Goal: Information Seeking & Learning: Learn about a topic

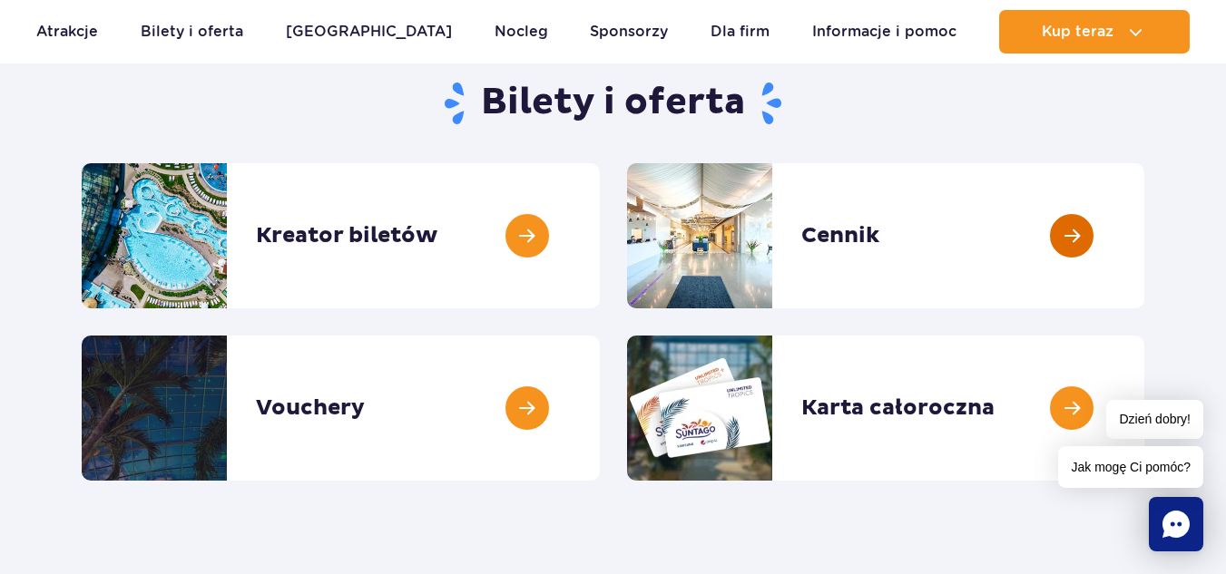
click at [1144, 242] on link at bounding box center [1144, 235] width 0 height 145
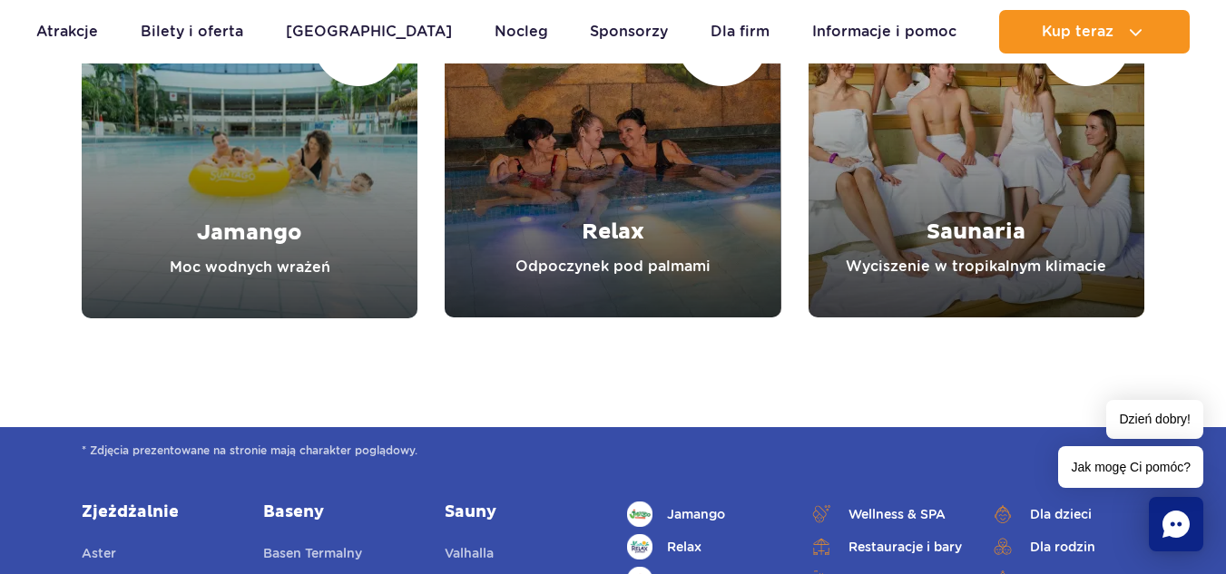
scroll to position [1996, 0]
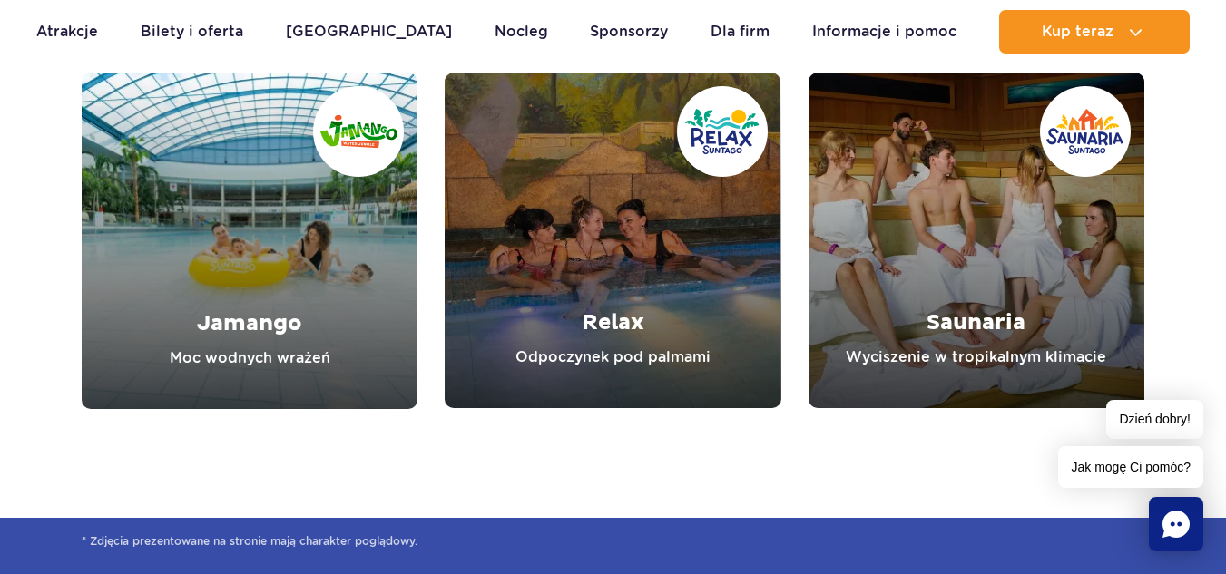
click at [281, 286] on link "Jamango" at bounding box center [250, 241] width 336 height 337
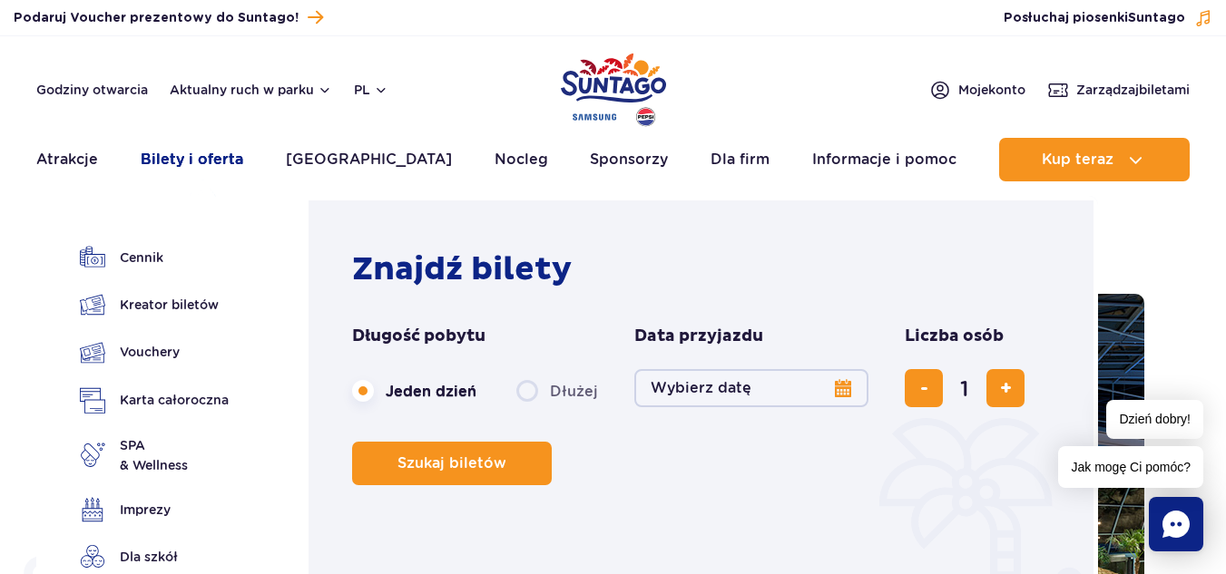
click at [198, 162] on link "Bilety i oferta" at bounding box center [192, 160] width 103 height 44
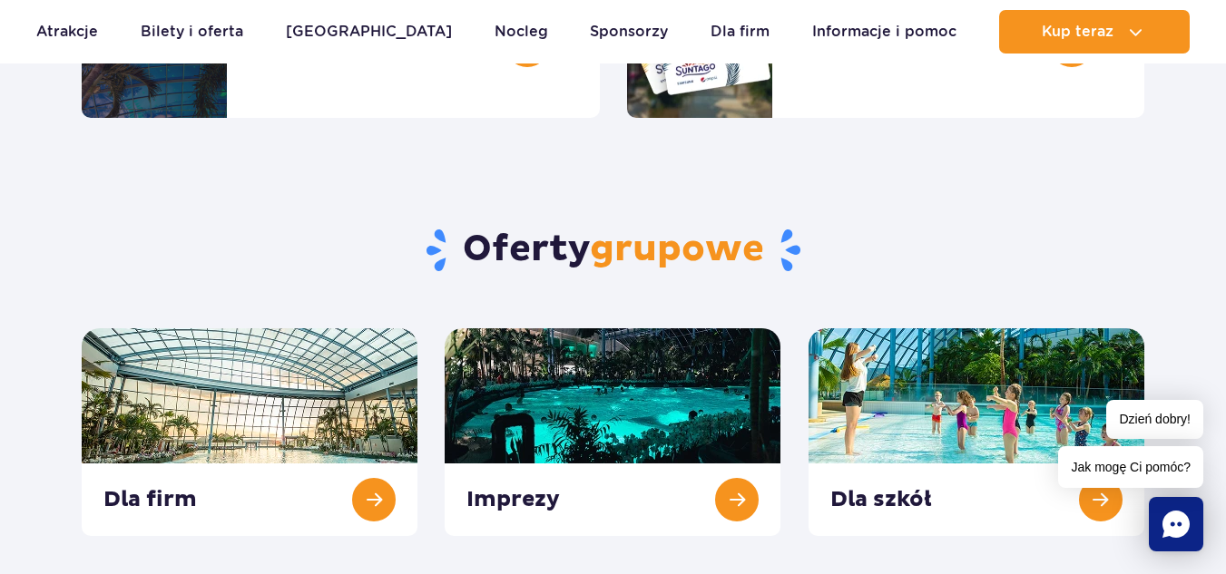
scroll to position [726, 0]
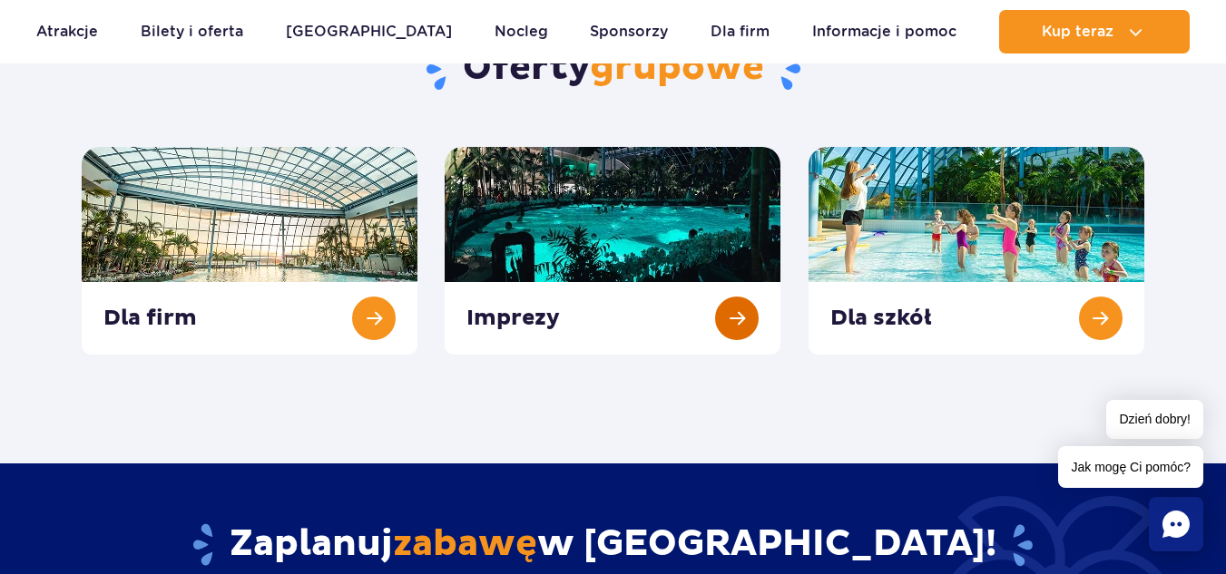
click at [529, 318] on link at bounding box center [613, 251] width 336 height 208
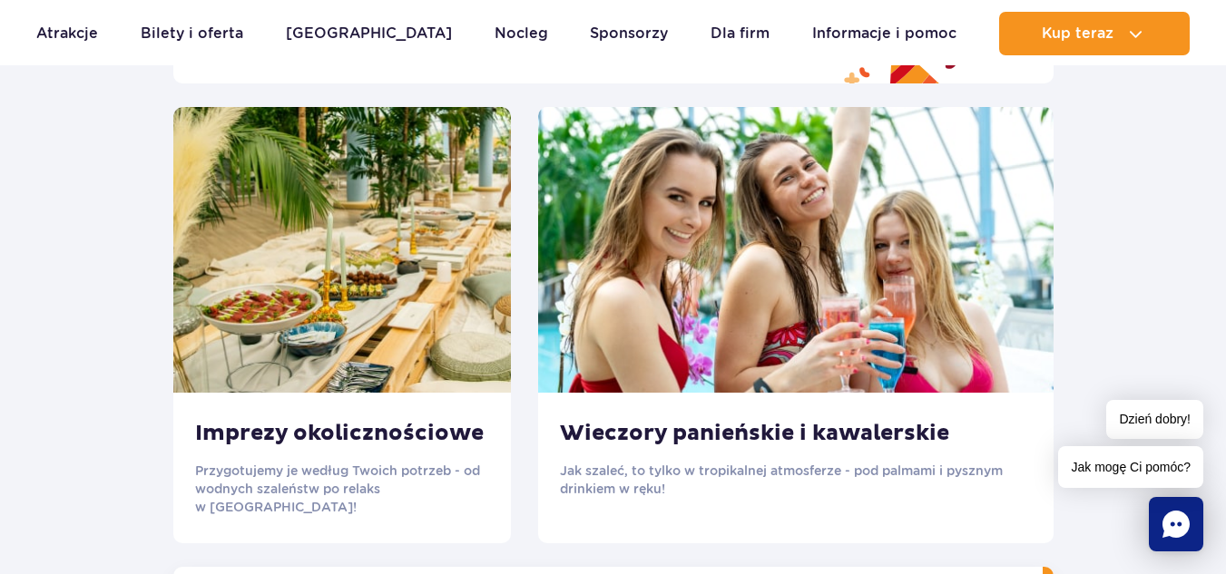
scroll to position [2450, 0]
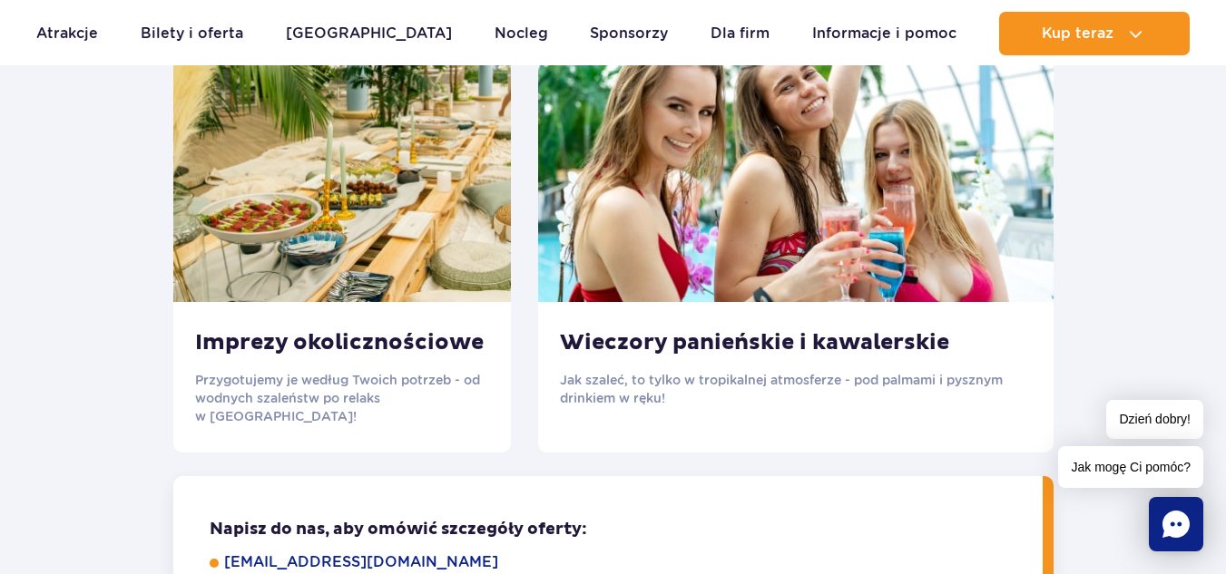
click at [755, 263] on img at bounding box center [795, 159] width 515 height 286
click at [751, 345] on h3 "Wieczory panieńskie i kawalerskie" at bounding box center [796, 342] width 472 height 27
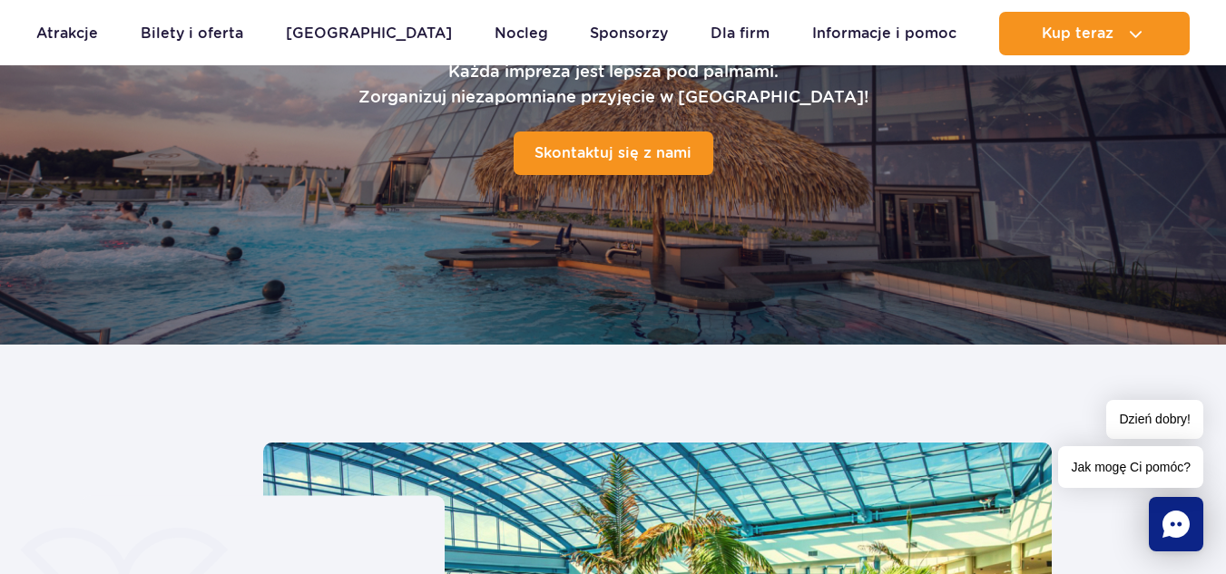
scroll to position [0, 0]
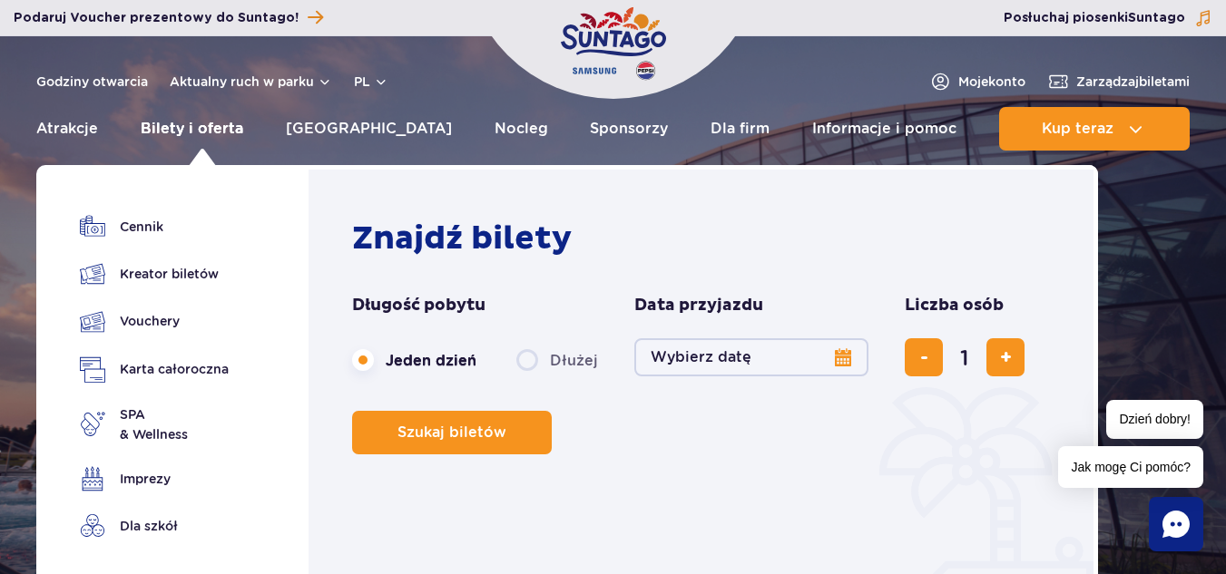
click at [204, 130] on link "Bilety i oferta" at bounding box center [192, 129] width 103 height 44
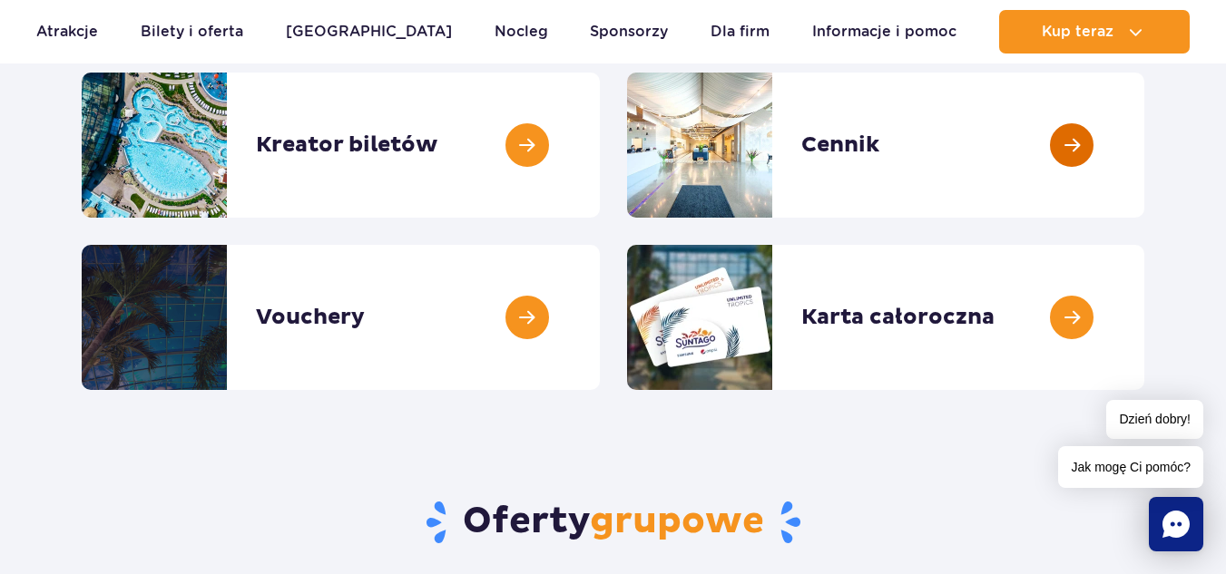
click at [1144, 148] on link at bounding box center [1144, 145] width 0 height 145
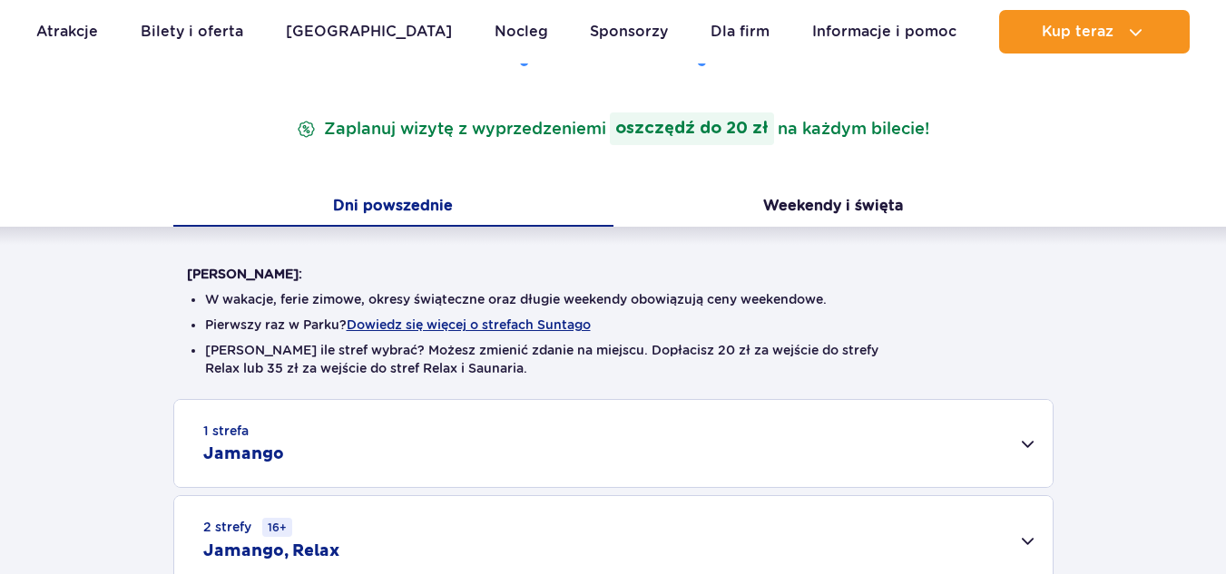
scroll to position [363, 0]
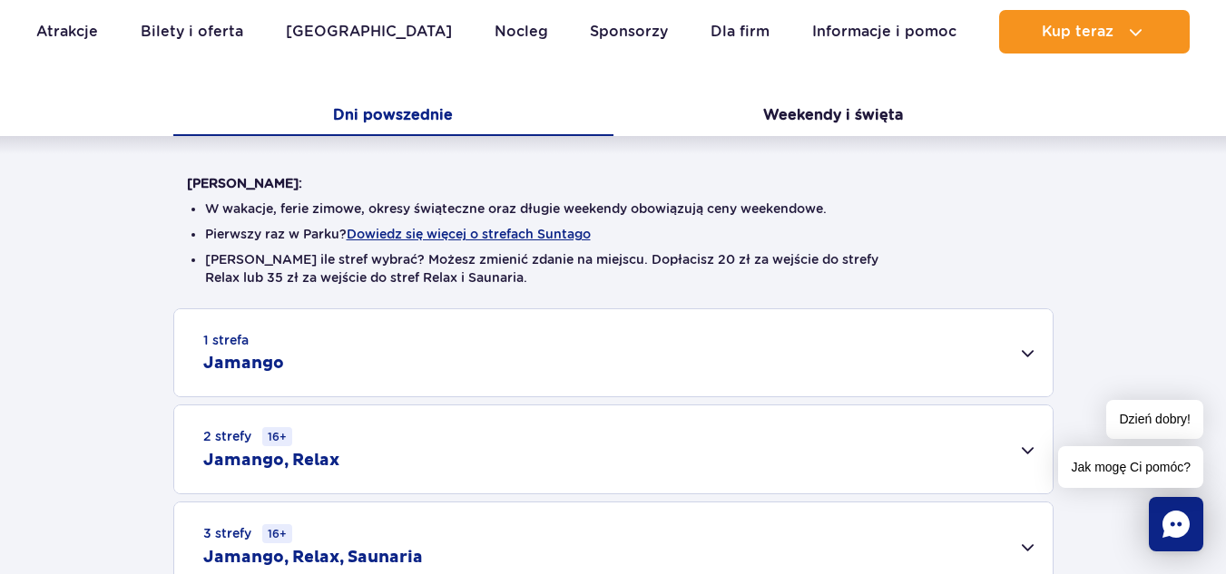
click at [245, 363] on h2 "Jamango" at bounding box center [243, 364] width 81 height 22
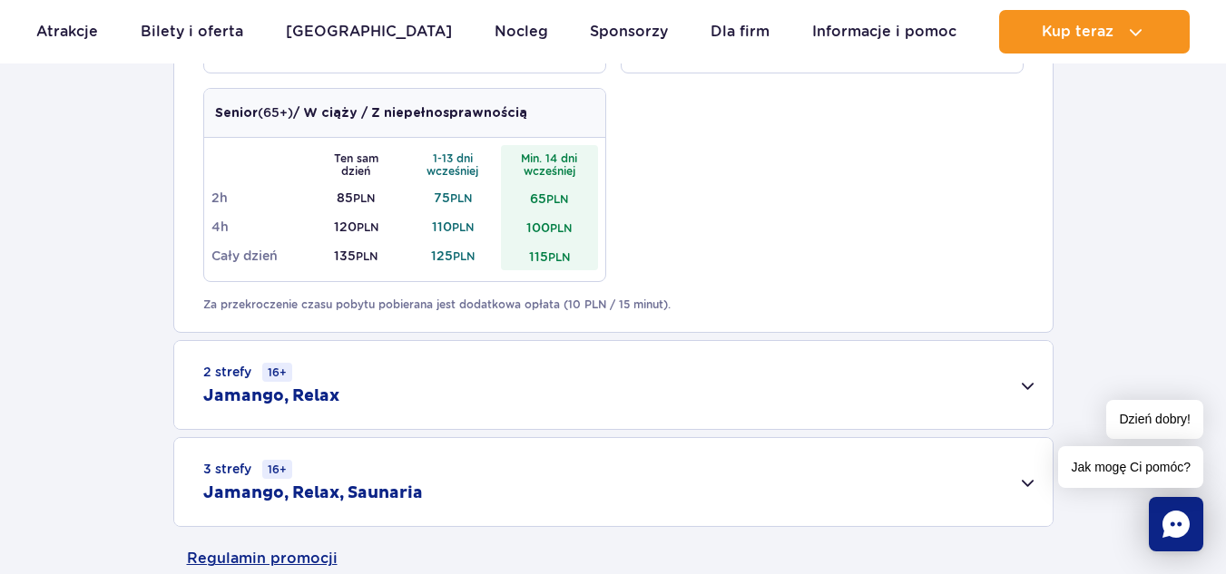
scroll to position [1180, 0]
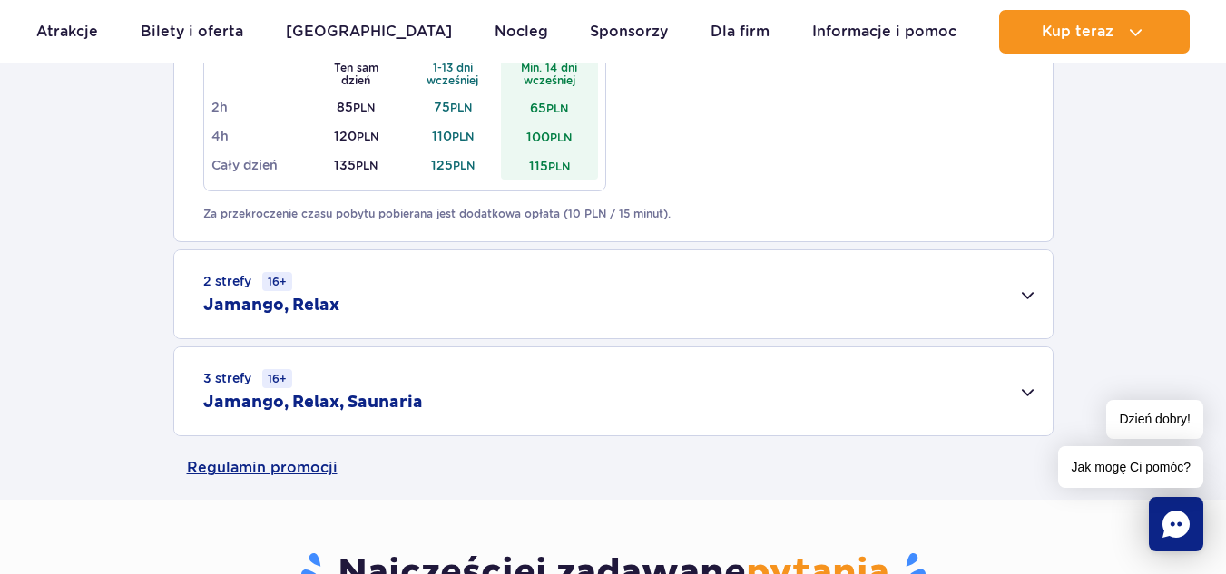
click at [1033, 292] on div "2 strefy 16+ Jamango, Relax" at bounding box center [613, 294] width 878 height 88
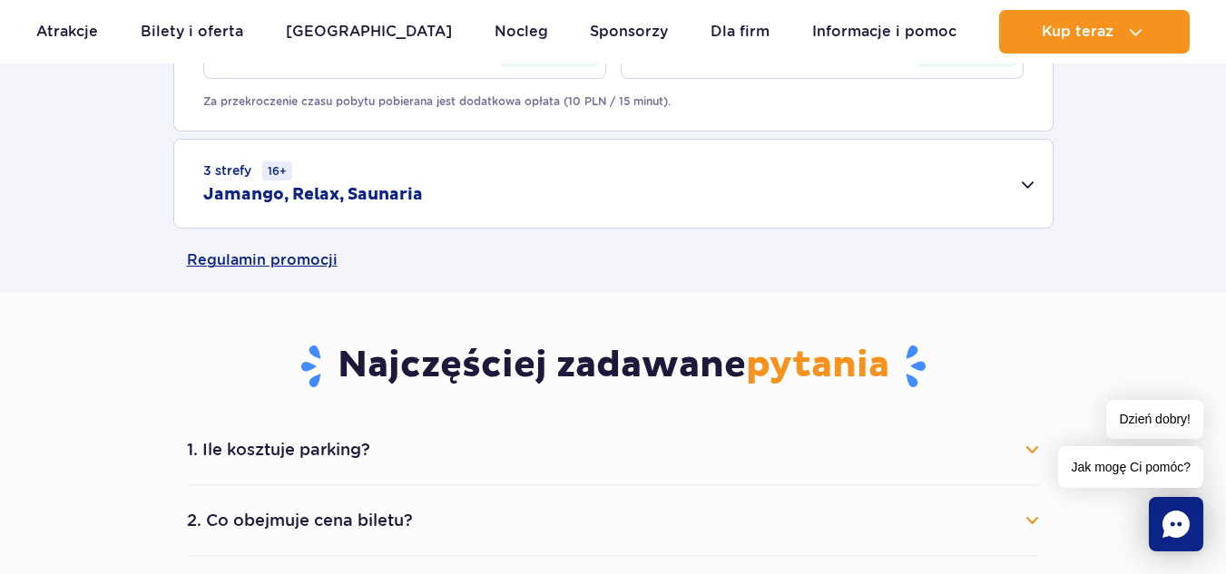
scroll to position [1543, 0]
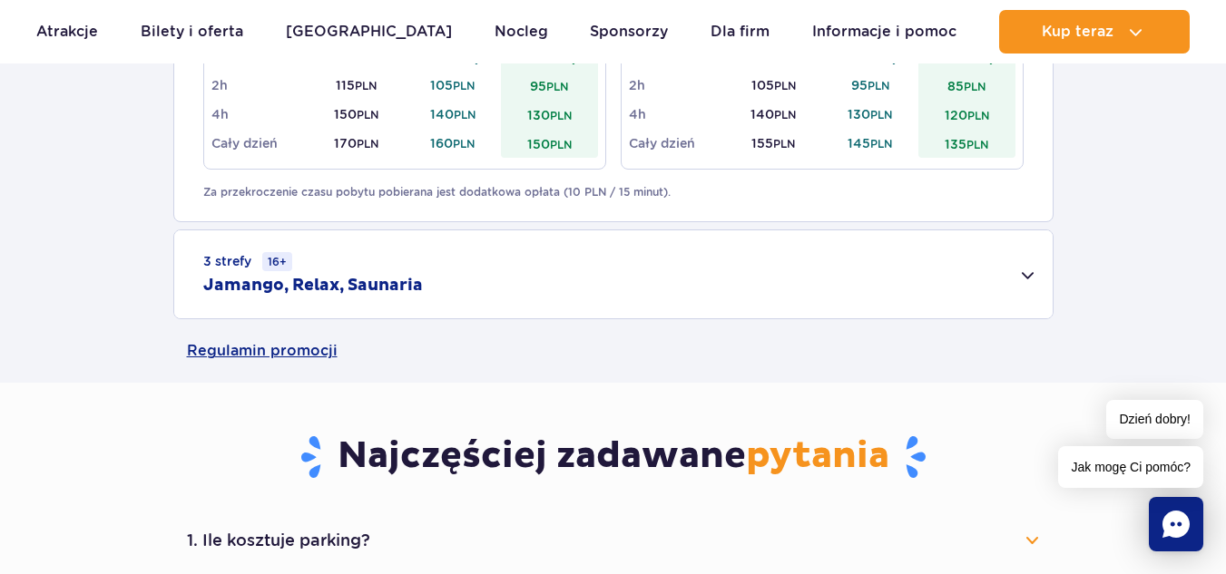
click at [1034, 276] on div "3 strefy 16+ Jamango, Relax, Saunaria" at bounding box center [613, 274] width 878 height 88
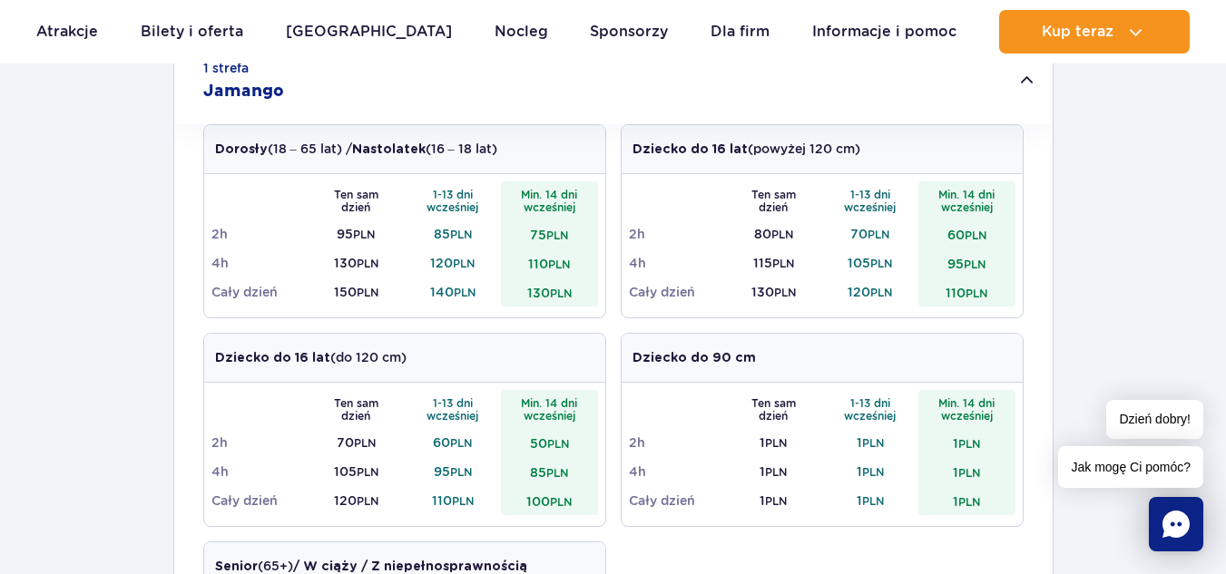
scroll to position [0, 0]
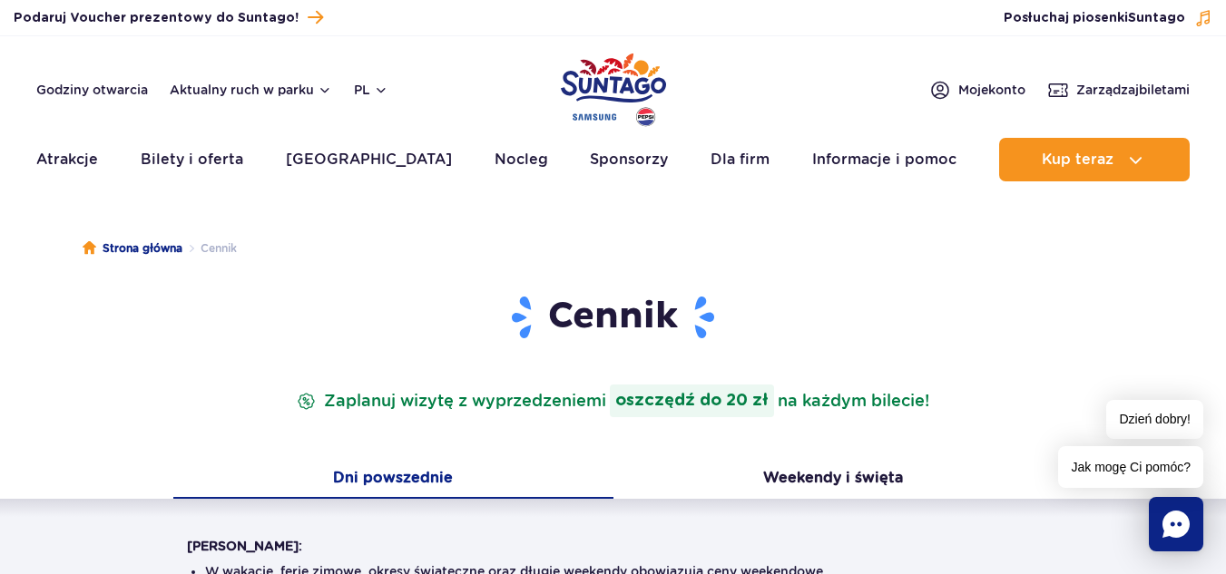
click at [581, 258] on ul "Strona główna Cennik" at bounding box center [614, 248] width 1062 height 91
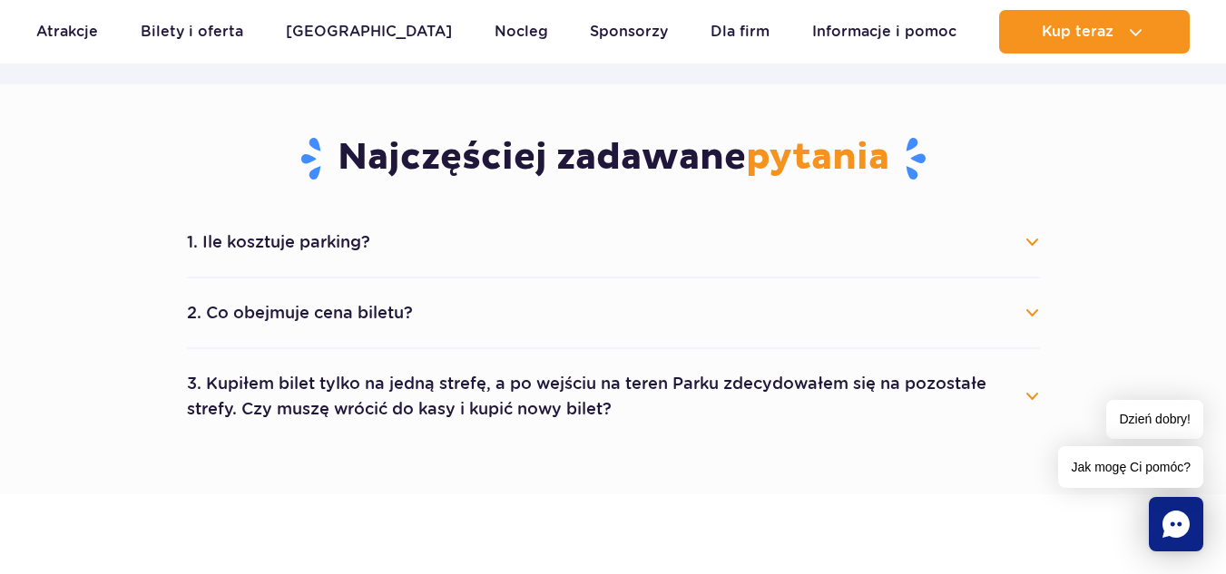
scroll to position [2268, 0]
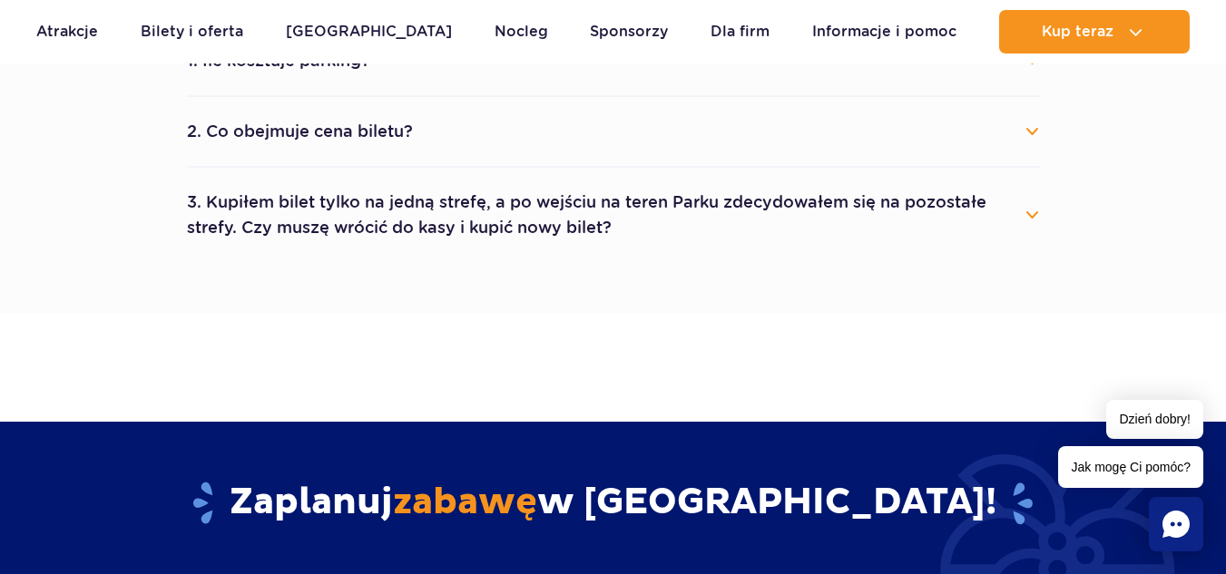
click at [1030, 214] on button "3. Kupiłem bilet tylko na jedną strefę, a po wejściu na teren Parku zdecydowałe…" at bounding box center [613, 214] width 853 height 65
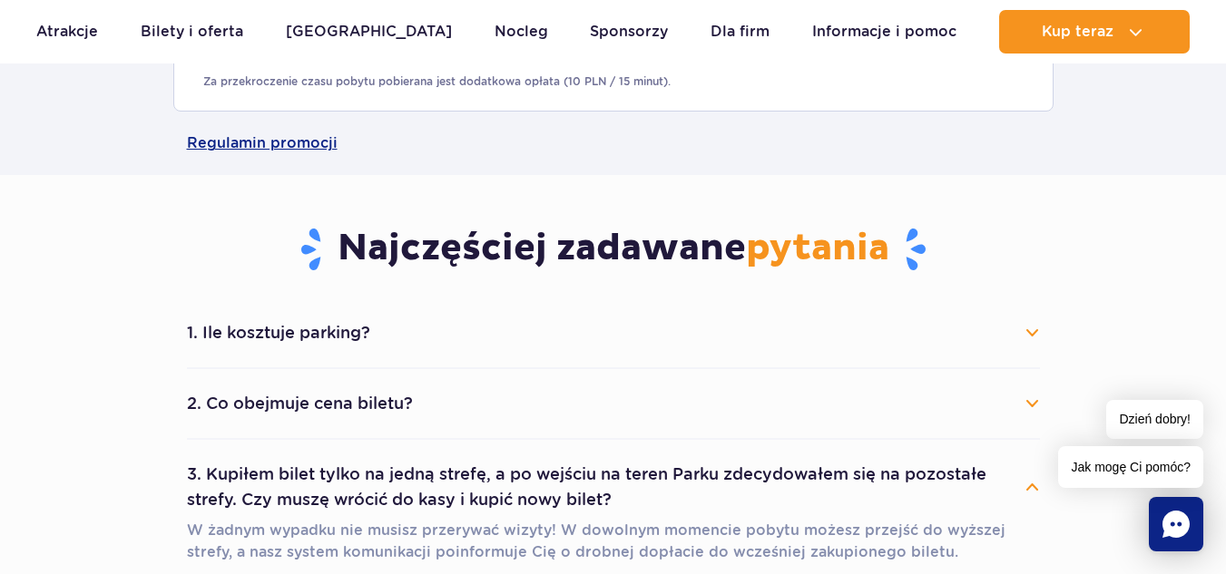
scroll to position [2178, 0]
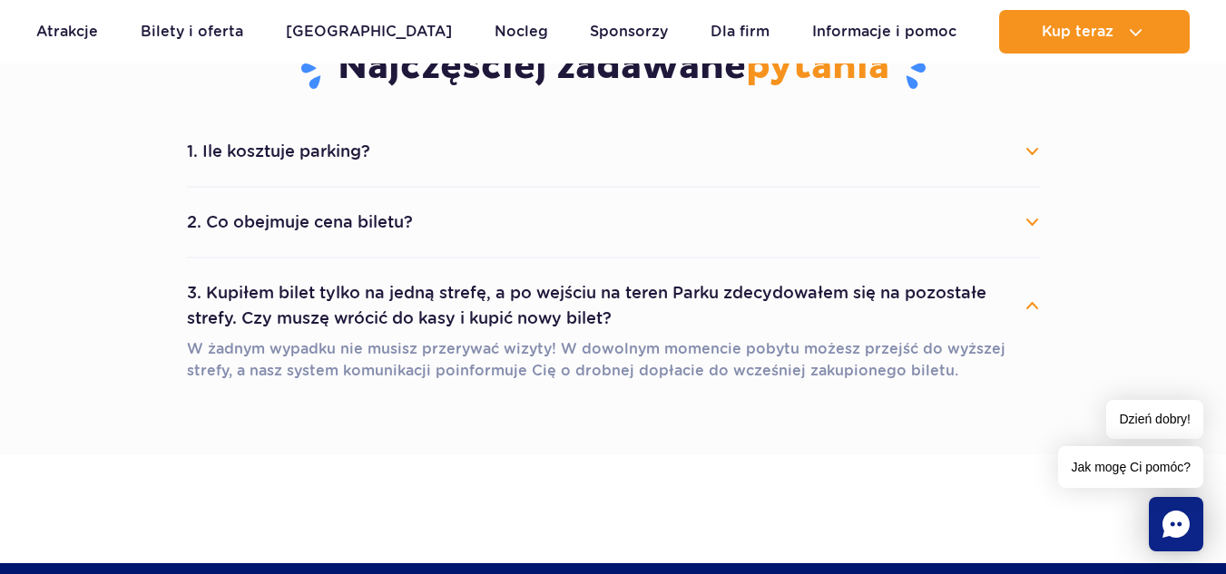
click at [1040, 215] on div "1. Ile kosztuje parking? Parking kosztuje 25 zł za każdy rozpoczęty dzień kalen…" at bounding box center [613, 260] width 880 height 287
click at [1033, 223] on button "2. Co obejmuje cena biletu?" at bounding box center [613, 222] width 853 height 40
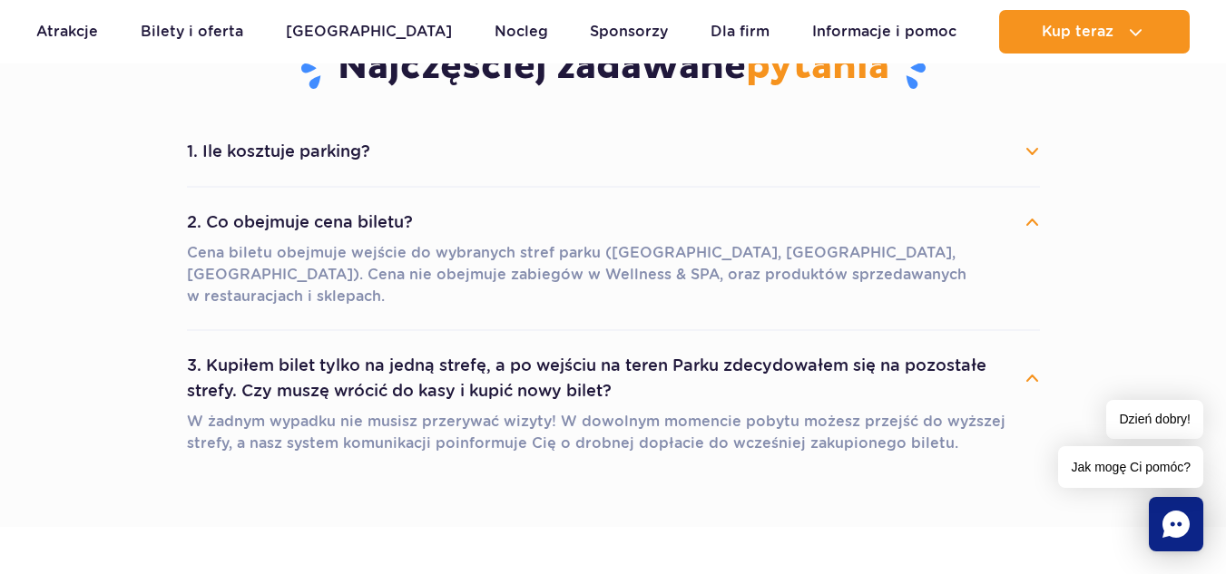
click at [1038, 151] on button "1. Ile kosztuje parking?" at bounding box center [613, 152] width 853 height 40
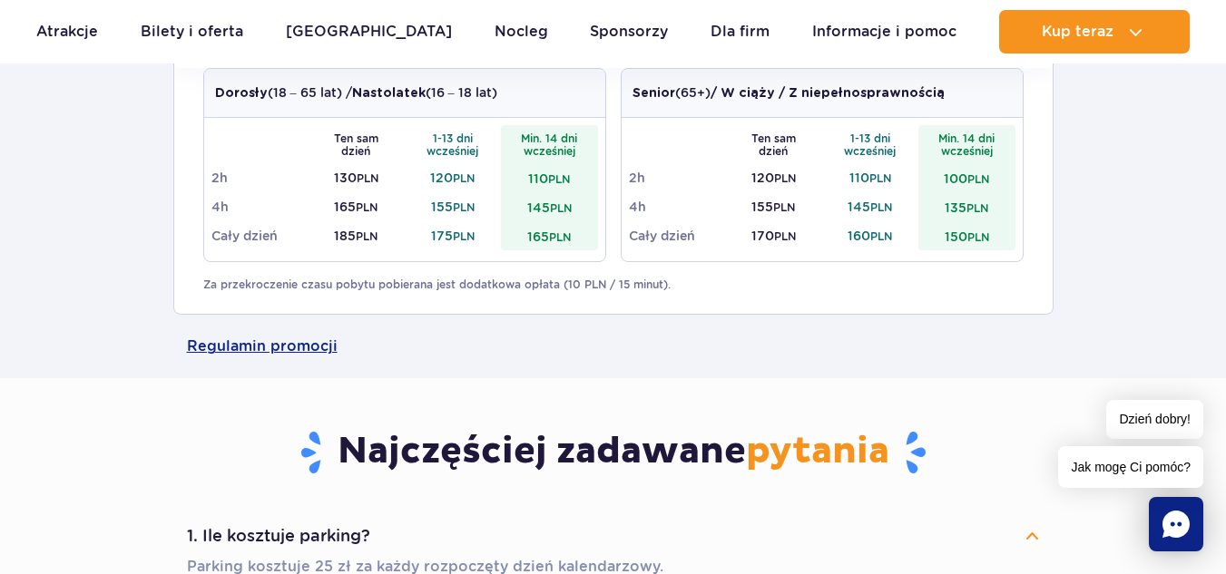
scroll to position [1702, 0]
